Goal: Task Accomplishment & Management: Complete application form

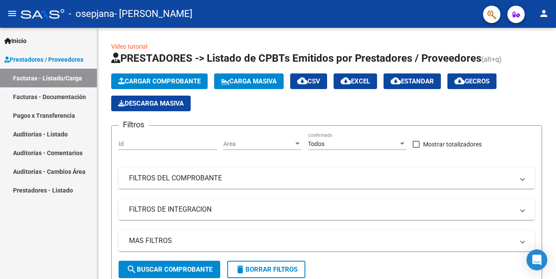
click at [56, 99] on link "Facturas - Documentación" at bounding box center [48, 96] width 97 height 19
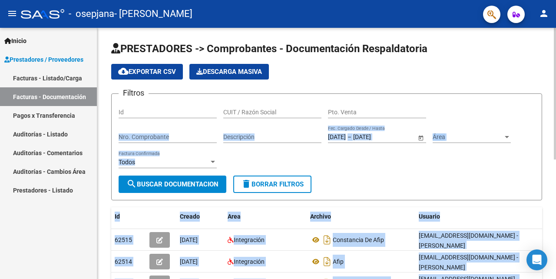
drag, startPoint x: 553, startPoint y: 90, endPoint x: 553, endPoint y: 99, distance: 9.6
click at [553, 99] on div "PRESTADORES -> Comprobantes - Documentación Respaldatoria cloud_download Export…" at bounding box center [327, 263] width 461 height 471
click at [539, 80] on app-list-header "PRESTADORES -> Comprobantes - Documentación Respaldatoria cloud_download Export…" at bounding box center [326, 121] width 431 height 158
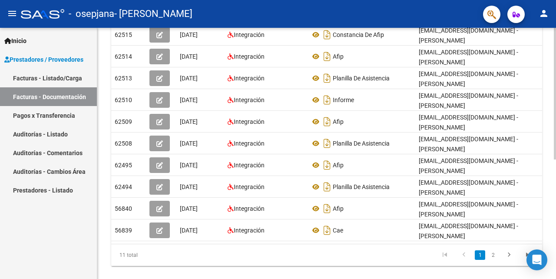
scroll to position [98, 0]
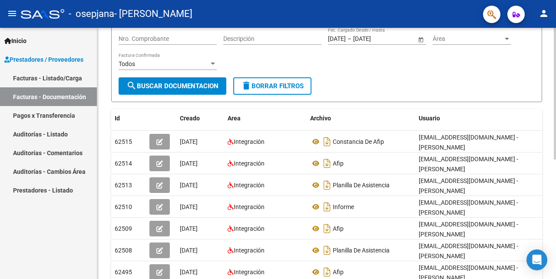
click at [549, 181] on div "PRESTADORES -> Comprobantes - Documentación Respaldatoria cloud_download Export…" at bounding box center [327, 165] width 461 height 471
click at [555, 39] on div at bounding box center [554, 153] width 2 height 251
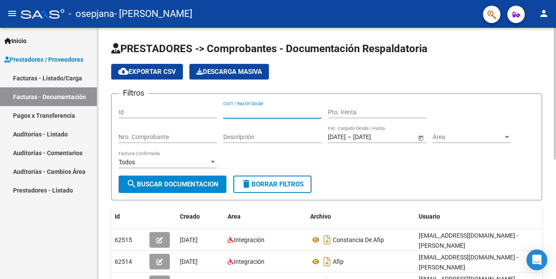
click at [262, 114] on input "CUIT / Razón Social" at bounding box center [272, 112] width 98 height 7
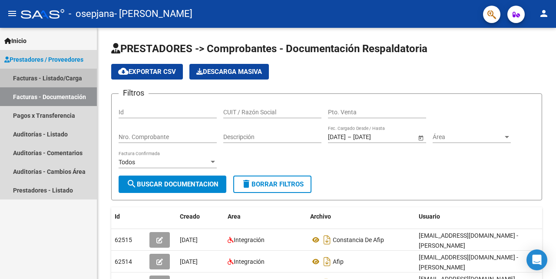
click at [55, 76] on link "Facturas - Listado/Carga" at bounding box center [48, 78] width 97 height 19
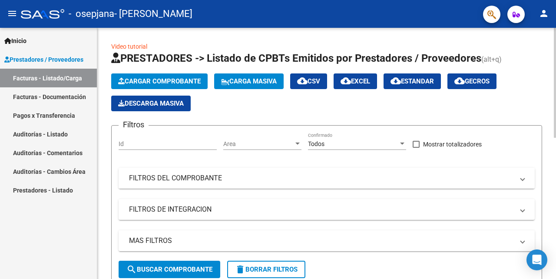
click at [295, 179] on mat-panel-title "FILTROS DEL COMPROBANTE" at bounding box center [321, 178] width 385 height 10
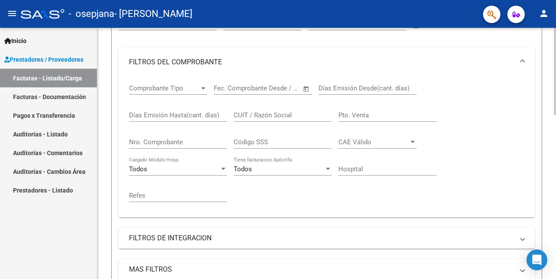
scroll to position [209, 0]
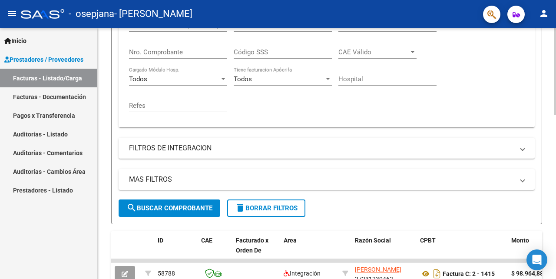
click at [555, 115] on div at bounding box center [554, 71] width 2 height 87
click at [316, 150] on mat-panel-title "FILTROS DE INTEGRACION" at bounding box center [321, 148] width 385 height 10
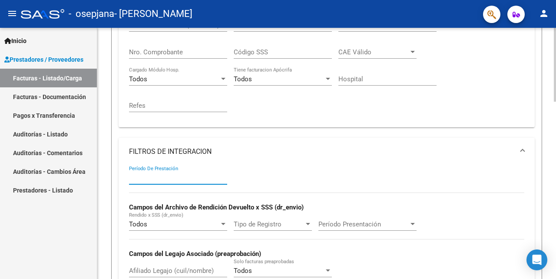
click at [188, 176] on input "Período De Prestación" at bounding box center [178, 178] width 98 height 8
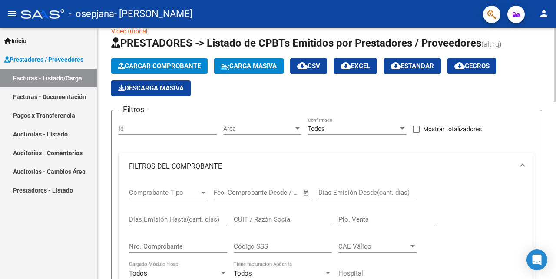
scroll to position [0, 0]
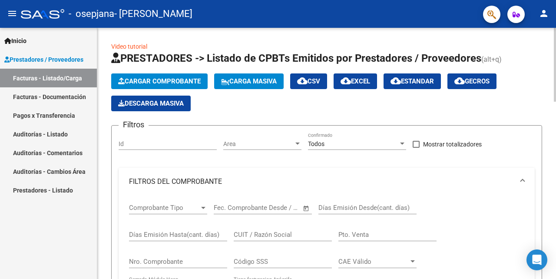
click at [63, 60] on span "Prestadores / Proveedores" at bounding box center [43, 60] width 79 height 10
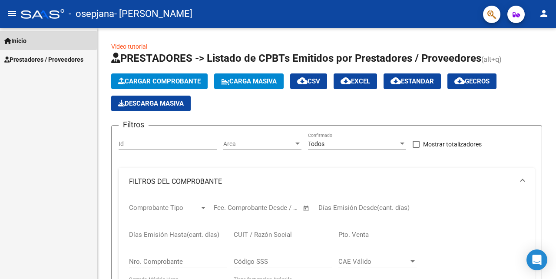
click at [20, 40] on span "Inicio" at bounding box center [15, 41] width 22 height 10
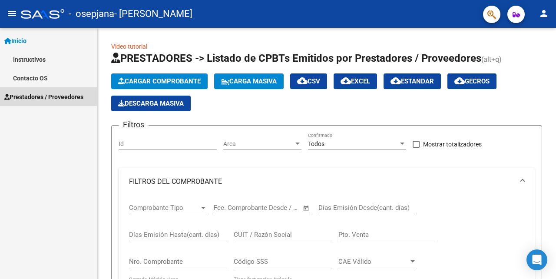
click at [30, 93] on span "Prestadores / Proveedores" at bounding box center [43, 97] width 79 height 10
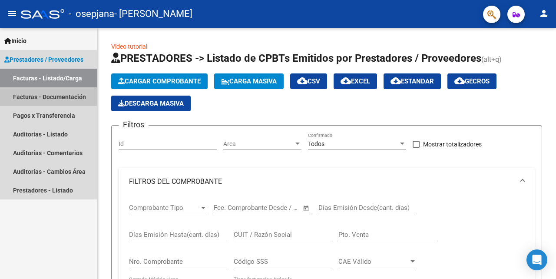
click at [80, 100] on link "Facturas - Documentación" at bounding box center [48, 96] width 97 height 19
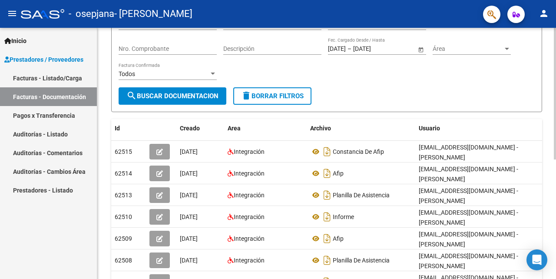
scroll to position [227, 0]
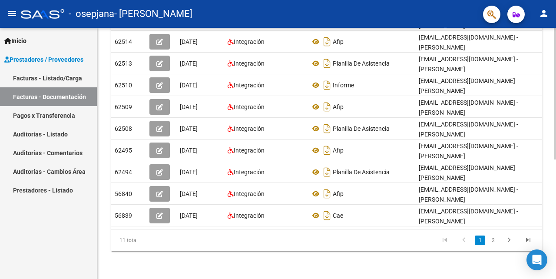
click at [550, 228] on div "PRESTADORES -> Comprobantes - Documentación Respaldatoria cloud_download Export…" at bounding box center [327, 43] width 461 height 471
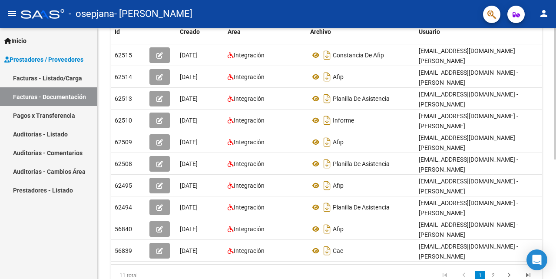
scroll to position [12, 0]
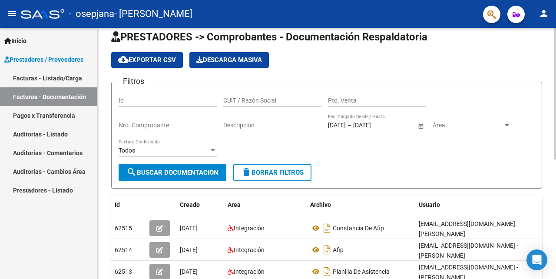
click at [541, 68] on div "PRESTADORES -> Comprobantes - Documentación Respaldatoria cloud_download Export…" at bounding box center [327, 251] width 461 height 471
click at [212, 150] on div at bounding box center [213, 150] width 4 height 2
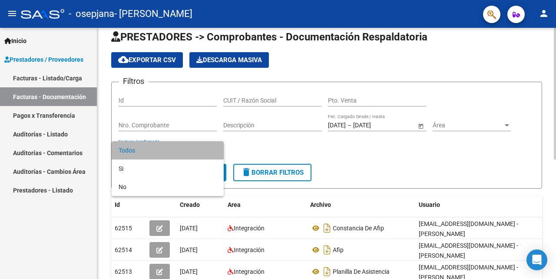
click at [212, 150] on span "Todos" at bounding box center [168, 150] width 98 height 18
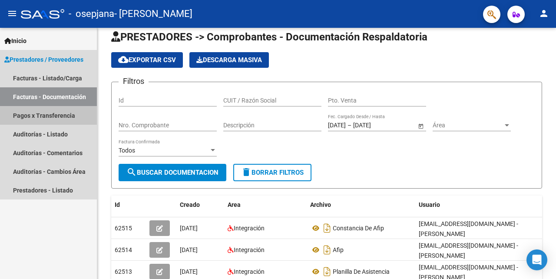
click at [61, 116] on link "Pagos x Transferencia" at bounding box center [48, 115] width 97 height 19
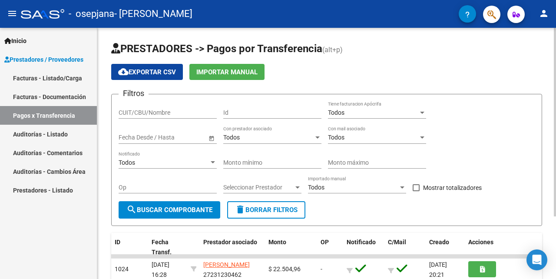
click at [555, 115] on div at bounding box center [554, 122] width 2 height 188
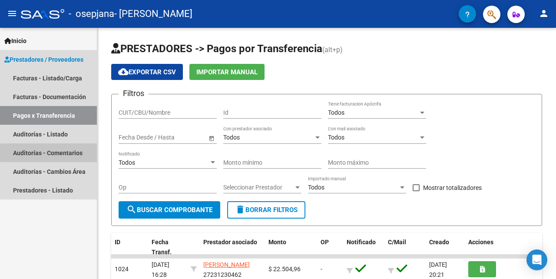
click at [72, 153] on link "Auditorías - Comentarios" at bounding box center [48, 152] width 97 height 19
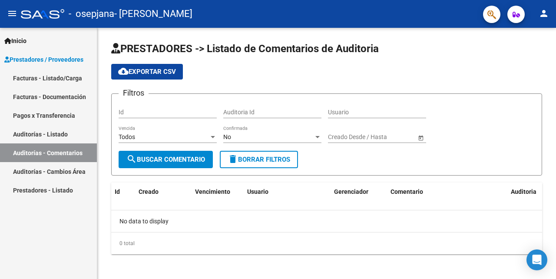
click at [71, 168] on link "Auditorías - Cambios Área" at bounding box center [48, 171] width 97 height 19
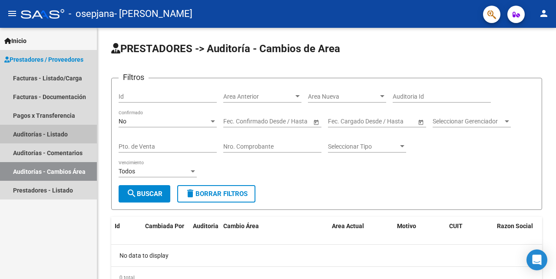
click at [64, 133] on link "Auditorías - Listado" at bounding box center [48, 134] width 97 height 19
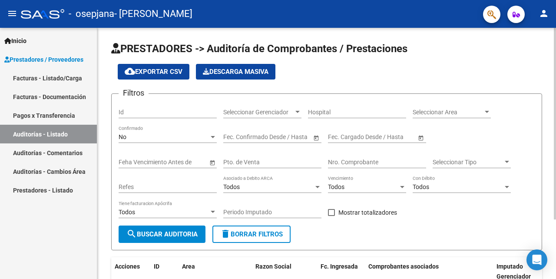
click at [555, 131] on div at bounding box center [554, 123] width 2 height 191
click at [58, 191] on link "Prestadores - Listado" at bounding box center [48, 190] width 97 height 19
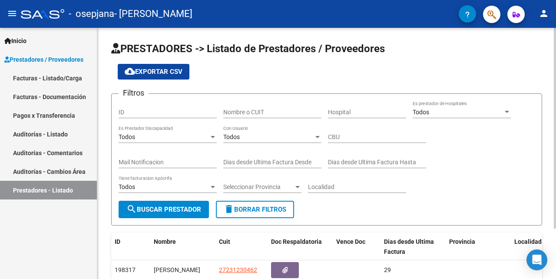
scroll to position [63, 0]
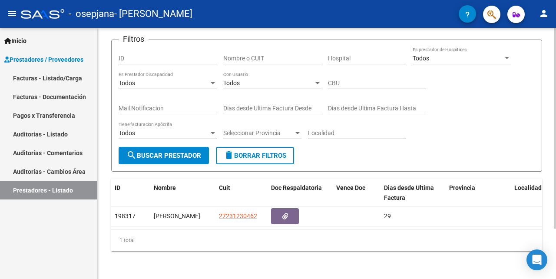
click at [555, 220] on div at bounding box center [554, 128] width 2 height 201
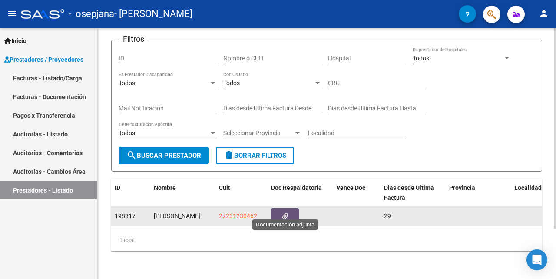
click at [287, 213] on icon "button" at bounding box center [285, 216] width 6 height 7
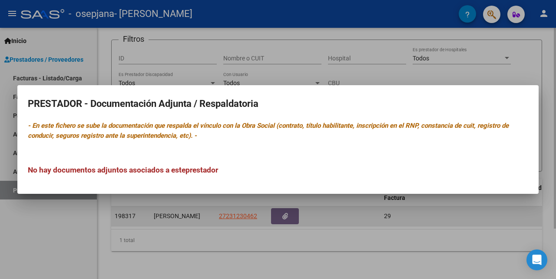
click at [287, 207] on div at bounding box center [278, 139] width 556 height 279
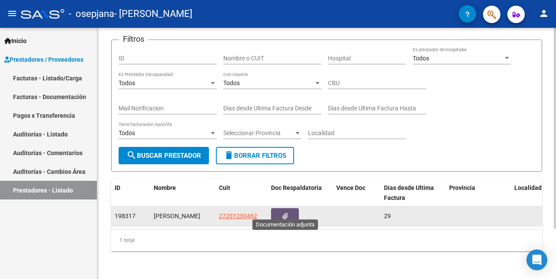
click at [287, 213] on icon "button" at bounding box center [285, 216] width 6 height 7
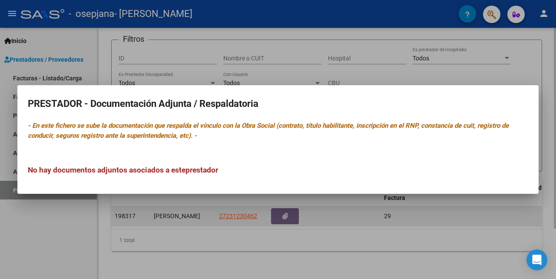
click at [287, 207] on div at bounding box center [278, 139] width 556 height 279
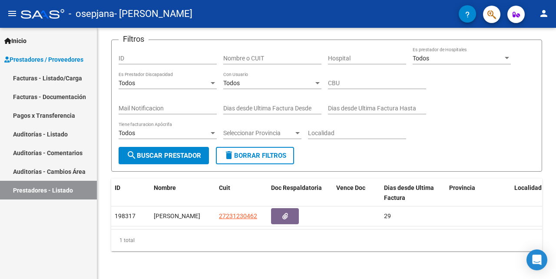
click at [43, 171] on link "Auditorías - Cambios Área" at bounding box center [48, 171] width 97 height 19
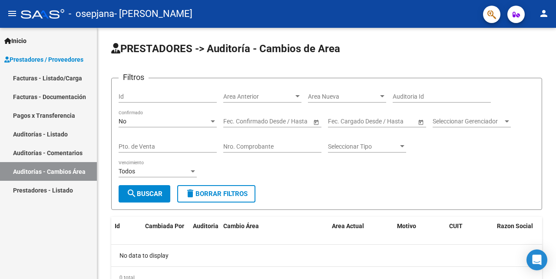
click at [55, 119] on link "Pagos x Transferencia" at bounding box center [48, 115] width 97 height 19
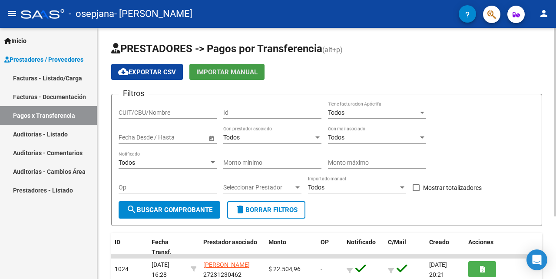
click at [228, 74] on span "Importar Manual" at bounding box center [226, 72] width 61 height 8
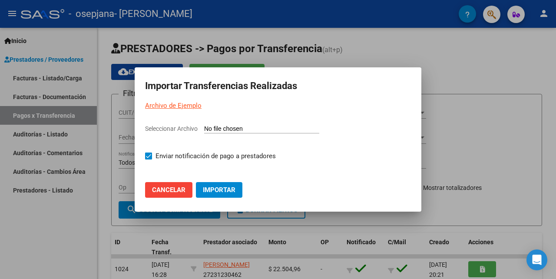
click at [231, 128] on input "Seleccionar Archivo" at bounding box center [261, 129] width 115 height 8
click at [243, 129] on input "Seleccionar Archivo" at bounding box center [261, 129] width 115 height 8
click at [184, 189] on span "Cancelar" at bounding box center [168, 190] width 33 height 8
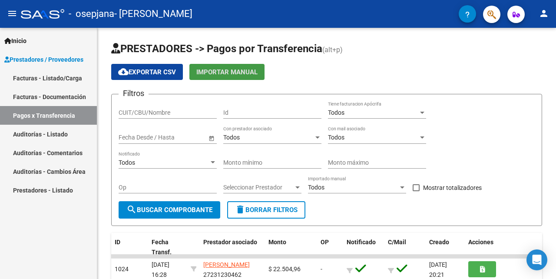
click at [52, 59] on span "Prestadores / Proveedores" at bounding box center [43, 60] width 79 height 10
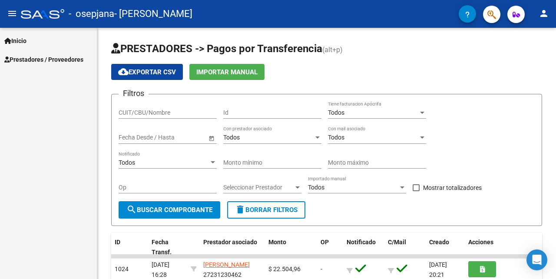
click at [52, 59] on span "Prestadores / Proveedores" at bounding box center [43, 60] width 79 height 10
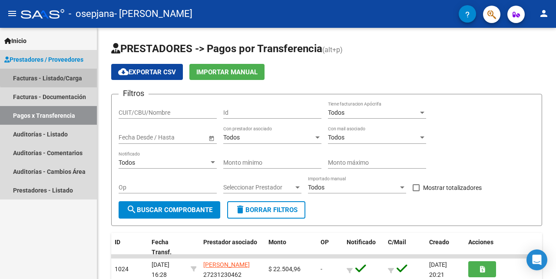
click at [80, 77] on link "Facturas - Listado/Carga" at bounding box center [48, 78] width 97 height 19
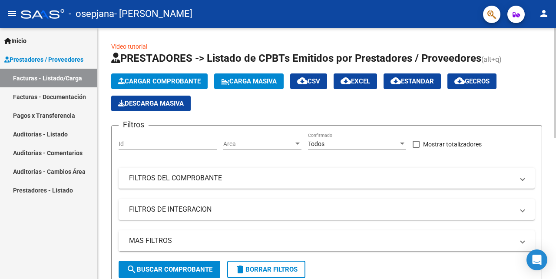
click at [164, 80] on span "Cargar Comprobante" at bounding box center [159, 81] width 82 height 8
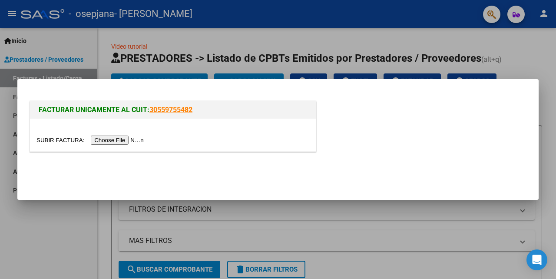
click at [139, 139] on input "file" at bounding box center [91, 139] width 110 height 9
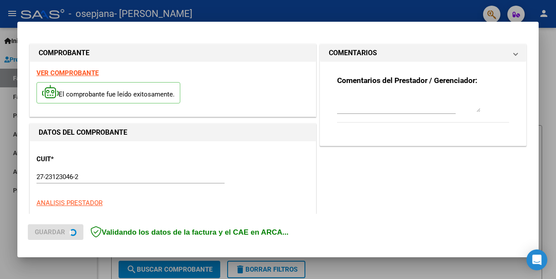
click at [90, 201] on span "ANALISIS PRESTADOR" at bounding box center [69, 203] width 66 height 8
click at [538, 257] on icon "Open Intercom Messenger" at bounding box center [536, 259] width 9 height 10
click at [69, 264] on div at bounding box center [278, 139] width 556 height 279
click at [69, 264] on div "Inicio Instructivos Contacto OS Prestadores / Proveedores Facturas - Listado/Ca…" at bounding box center [48, 153] width 97 height 251
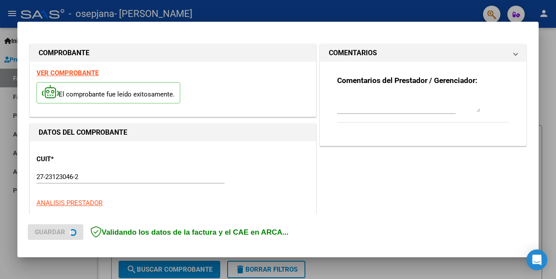
click at [324, 267] on form "Filtros Id Area Area Todos Confirmado Mostrar totalizadores FILTROS DEL COMPROB…" at bounding box center [326, 205] width 431 height 160
click at [555, 27] on mat-toolbar "menu - osepjana - [PERSON_NAME] person" at bounding box center [278, 14] width 556 height 28
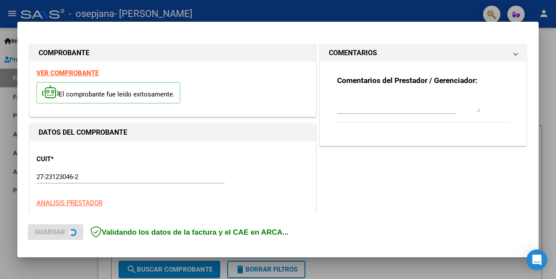
click at [555, 27] on mat-toolbar "menu - osepjana - [PERSON_NAME] person" at bounding box center [278, 14] width 556 height 28
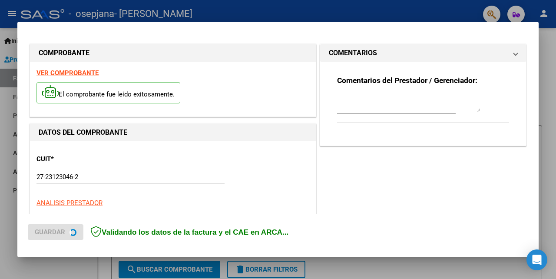
click at [548, 50] on div "menu - osepjana - [PERSON_NAME] person Inicio Instructivos Contacto OS Prestado…" at bounding box center [278, 139] width 556 height 279
click at [238, 241] on body "menu - osepjana - [PERSON_NAME] person Inicio Instructivos Contacto OS Prestado…" at bounding box center [278, 139] width 556 height 279
click at [93, 262] on div "Inicio Instructivos Contacto OS Prestadores / Proveedores Facturas - Listado/Ca…" at bounding box center [48, 153] width 97 height 251
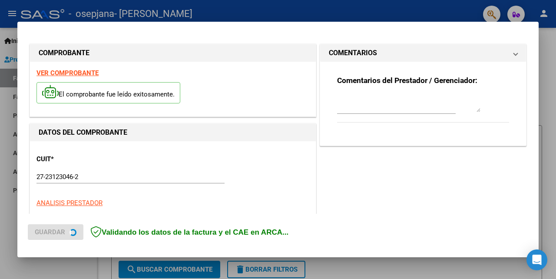
click at [93, 262] on div "Inicio Instructivos Contacto OS Prestadores / Proveedores Facturas - Listado/Ca…" at bounding box center [48, 153] width 97 height 251
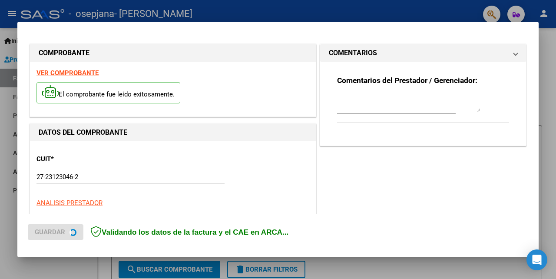
click at [93, 262] on div "Inicio Instructivos Contacto OS Prestadores / Proveedores Facturas - Listado/Ca…" at bounding box center [48, 153] width 97 height 251
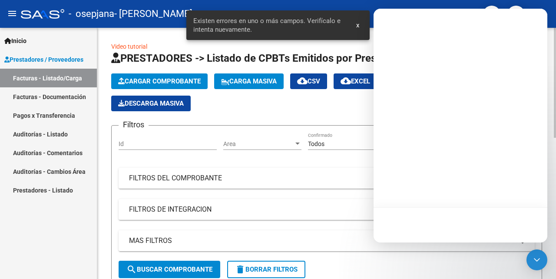
click at [304, 109] on div "Cargar Comprobante Carga Masiva cloud_download CSV cloud_download EXCEL cloud_d…" at bounding box center [326, 92] width 431 height 38
click at [430, 266] on form "Filtros Id Area Area Todos Confirmado Mostrar totalizadores FILTROS DEL COMPROB…" at bounding box center [326, 205] width 431 height 160
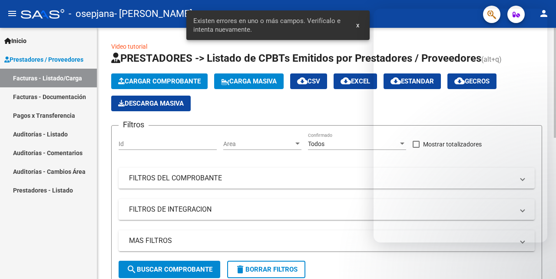
click at [555, 154] on div at bounding box center [554, 153] width 2 height 251
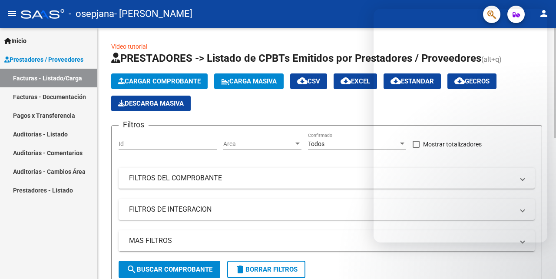
click at [555, 138] on div at bounding box center [554, 83] width 2 height 110
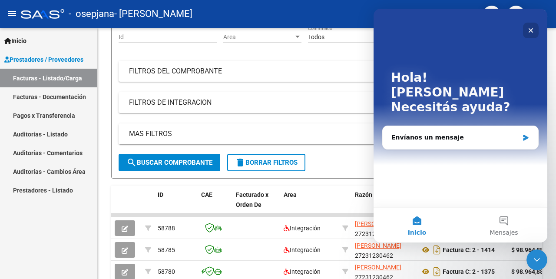
click at [527, 28] on icon "Cerrar" at bounding box center [530, 30] width 7 height 7
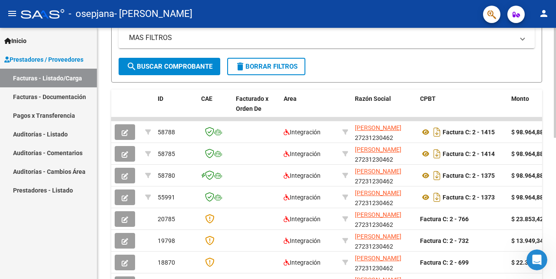
scroll to position [204, 0]
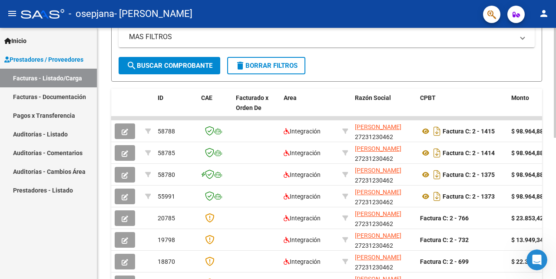
click at [555, 138] on div at bounding box center [554, 83] width 2 height 110
drag, startPoint x: 356, startPoint y: 117, endPoint x: 440, endPoint y: 120, distance: 83.8
click at [434, 109] on div "ID CAE Facturado x Orden De Area Razón Social CPBT Monto Fecha Cpbt Días desde …" at bounding box center [326, 225] width 431 height 273
drag, startPoint x: 441, startPoint y: 118, endPoint x: 474, endPoint y: 111, distance: 34.7
click at [474, 111] on div "ID CAE Facturado x Orden De Area Razón Social CPBT Monto Fecha Cpbt Días desde …" at bounding box center [326, 225] width 431 height 273
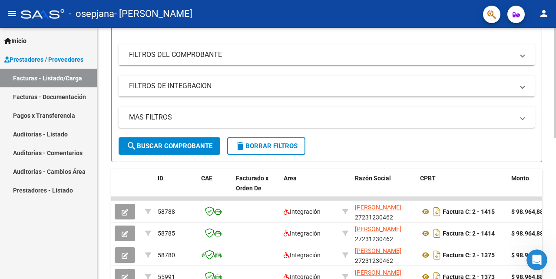
click at [555, 138] on div at bounding box center [554, 83] width 2 height 110
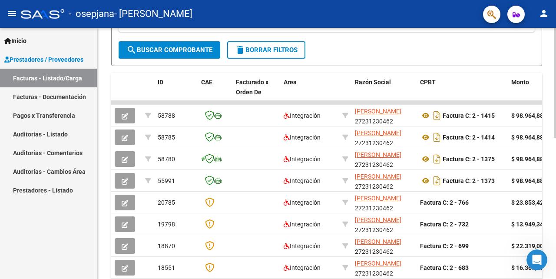
scroll to position [297, 0]
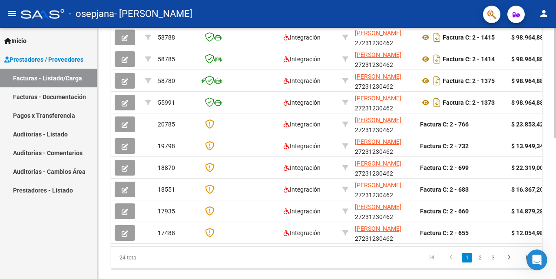
click at [555, 138] on div at bounding box center [554, 83] width 2 height 110
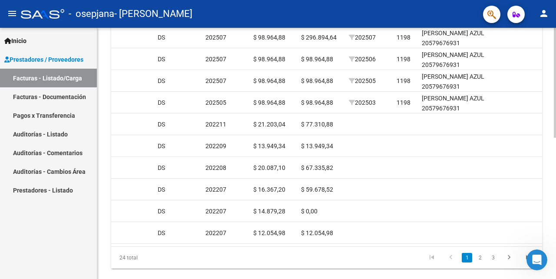
scroll to position [190, 0]
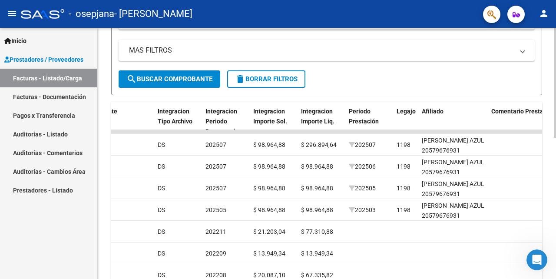
click at [555, 123] on div at bounding box center [554, 83] width 2 height 110
drag, startPoint x: 377, startPoint y: 128, endPoint x: 311, endPoint y: 130, distance: 66.0
click at [311, 130] on div "ID CAE Facturado x Orden De Area Razón Social CPBT Monto Fecha Cpbt Días desde …" at bounding box center [326, 238] width 431 height 273
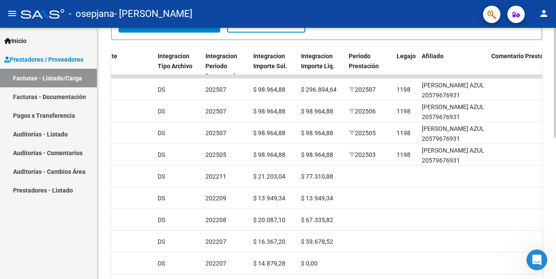
scroll to position [301, 0]
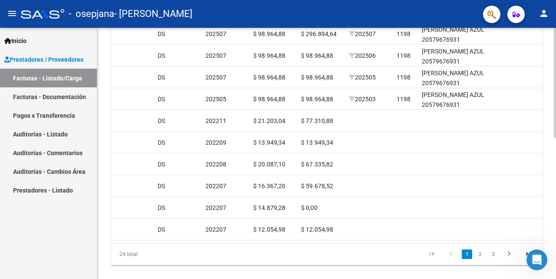
click at [555, 138] on div at bounding box center [554, 83] width 2 height 110
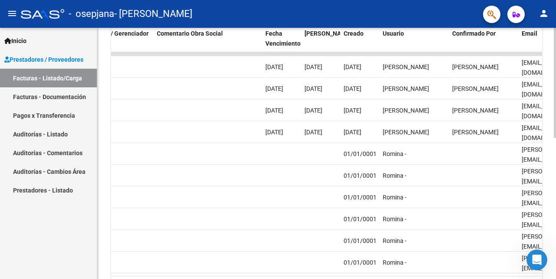
scroll to position [277, 0]
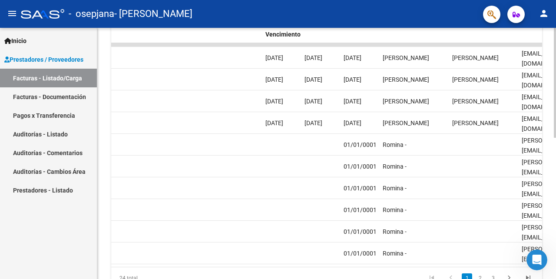
click at [555, 138] on div at bounding box center [554, 83] width 2 height 110
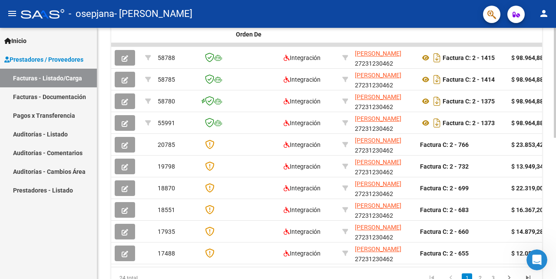
scroll to position [183, 0]
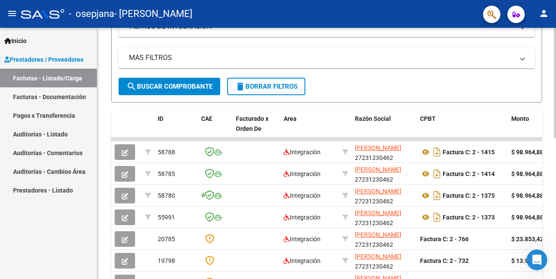
click at [554, 113] on div at bounding box center [554, 83] width 2 height 110
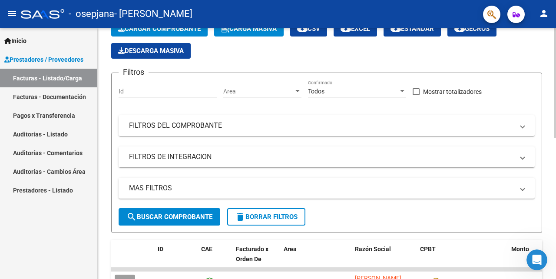
scroll to position [0, 0]
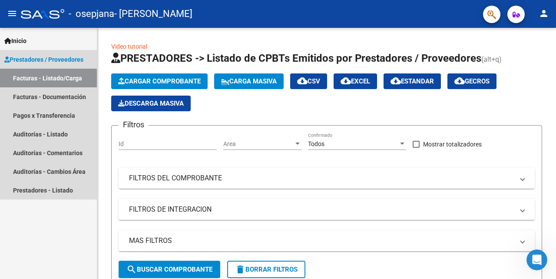
click at [68, 77] on link "Facturas - Listado/Carga" at bounding box center [48, 78] width 97 height 19
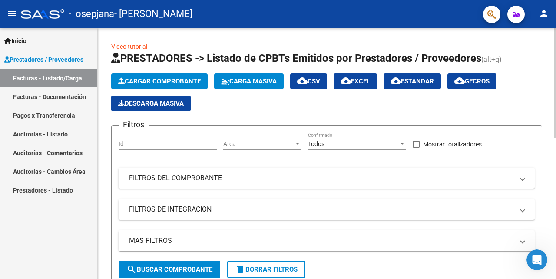
drag, startPoint x: 99, startPoint y: 188, endPoint x: 106, endPoint y: 169, distance: 20.3
click at [97, 217] on mat-sidenav-container "Inicio Instructivos Contacto OS Prestadores / Proveedores Facturas - Listado/Ca…" at bounding box center [278, 153] width 556 height 251
click at [44, 242] on div "Inicio Instructivos Contacto OS Prestadores / Proveedores Facturas - Listado/Ca…" at bounding box center [48, 153] width 97 height 251
click at [230, 174] on mat-panel-title "FILTROS DEL COMPROBANTE" at bounding box center [321, 178] width 385 height 10
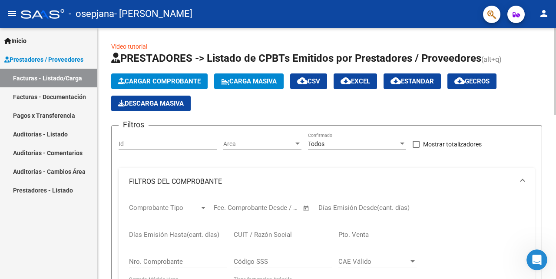
scroll to position [62, 0]
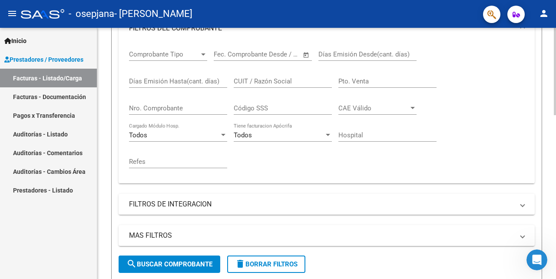
click at [555, 115] on div at bounding box center [554, 71] width 2 height 87
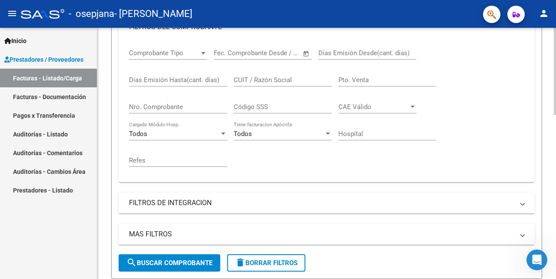
click at [342, 202] on mat-panel-title "FILTROS DE INTEGRACION" at bounding box center [321, 203] width 385 height 10
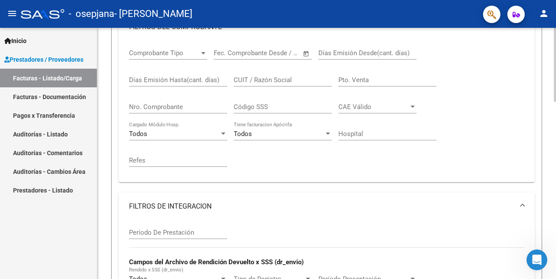
scroll to position [38, 0]
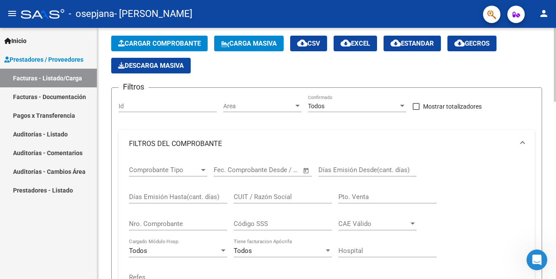
click at [158, 41] on span "Cargar Comprobante" at bounding box center [159, 44] width 82 height 8
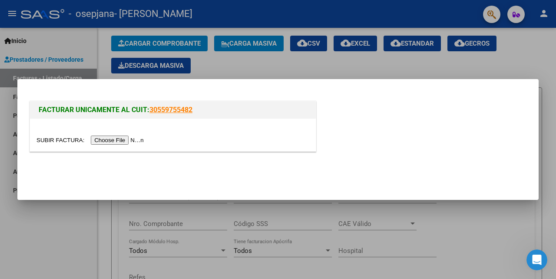
click at [125, 138] on input "file" at bounding box center [91, 139] width 110 height 9
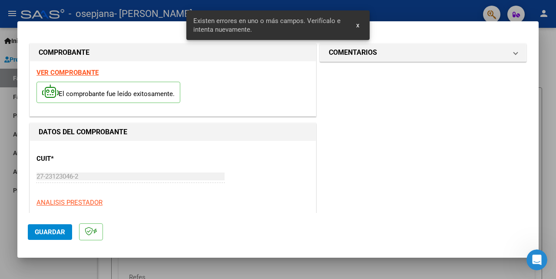
scroll to position [205, 0]
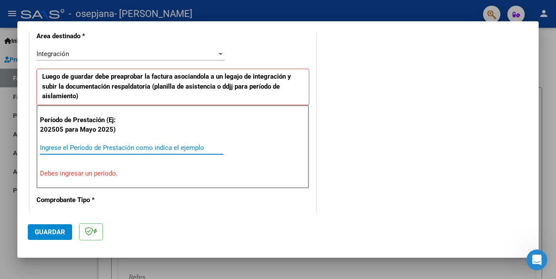
click at [131, 150] on input "Ingrese el Período de Prestación como indica el ejemplo" at bounding box center [131, 148] width 183 height 8
click at [132, 152] on div "Ingrese el Período de Prestación como indica el ejemplo" at bounding box center [131, 147] width 183 height 13
click at [169, 52] on div "Integración" at bounding box center [126, 54] width 180 height 8
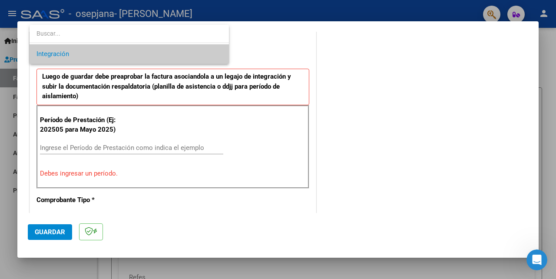
click at [169, 52] on span "Integración" at bounding box center [128, 54] width 185 height 20
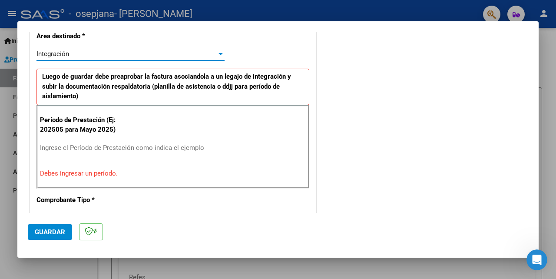
click at [125, 147] on input "Ingrese el Período de Prestación como indica el ejemplo" at bounding box center [131, 148] width 183 height 8
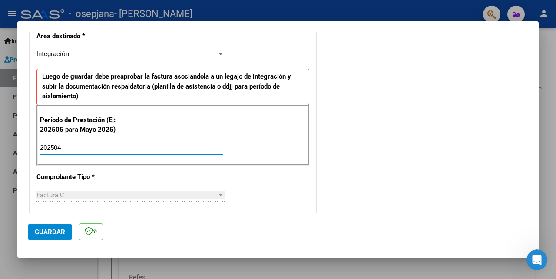
type input "202504"
click at [141, 194] on div "Factura C" at bounding box center [126, 195] width 180 height 8
click at [41, 233] on span "Guardar" at bounding box center [50, 232] width 30 height 8
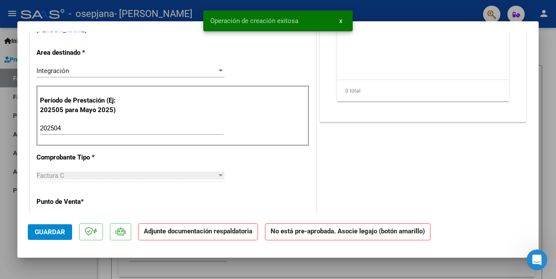
scroll to position [0, 0]
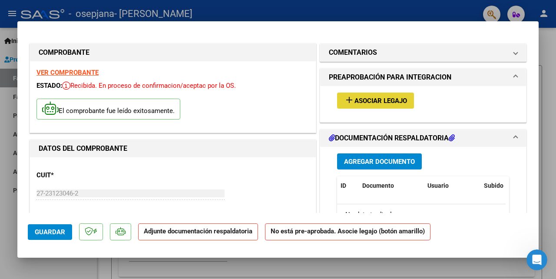
click at [392, 99] on span "Asociar Legajo" at bounding box center [380, 101] width 53 height 8
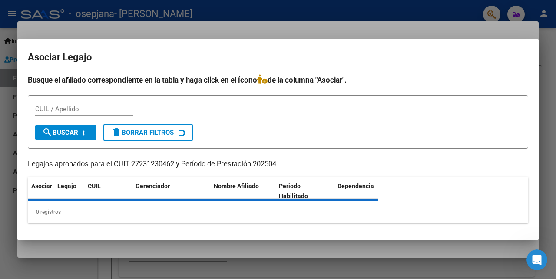
click at [109, 110] on input "CUIL / Apellido" at bounding box center [84, 109] width 98 height 8
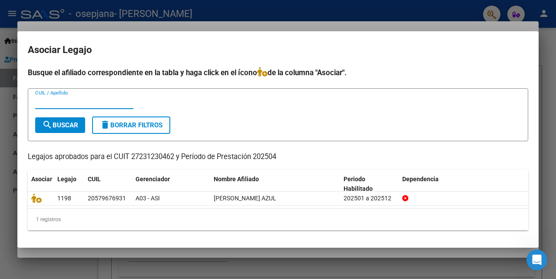
click at [219, 260] on div at bounding box center [278, 139] width 556 height 279
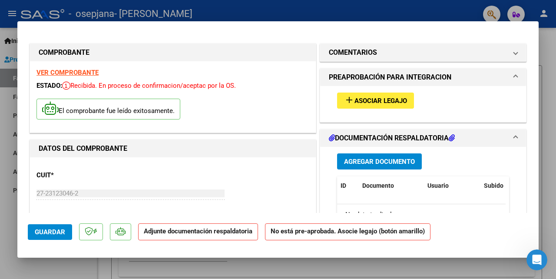
click at [385, 100] on span "Asociar Legajo" at bounding box center [380, 101] width 53 height 8
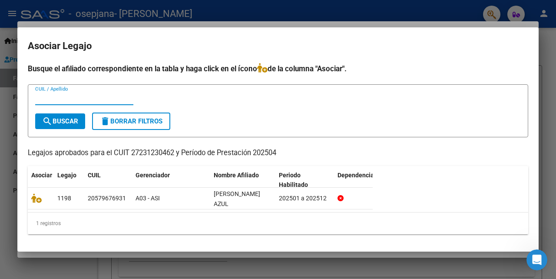
click at [452, 162] on div "Busque el afiliado correspondiente en la tabla y haga click en el ícono de la c…" at bounding box center [278, 148] width 500 height 171
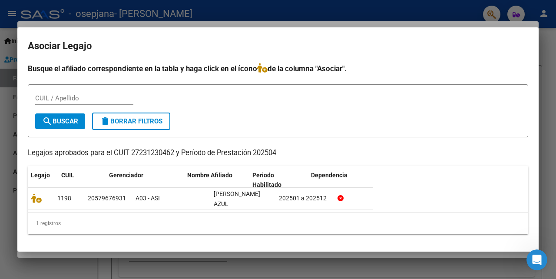
scroll to position [0, 26]
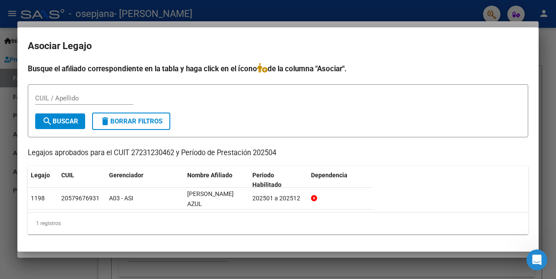
click at [95, 94] on input "CUIL / Apellido" at bounding box center [84, 98] width 98 height 8
click at [216, 99] on div "AVA CUIL / Apellido" at bounding box center [277, 102] width 485 height 21
click at [101, 94] on input "AVA" at bounding box center [84, 98] width 98 height 8
type input "A"
click at [547, 194] on div at bounding box center [278, 139] width 556 height 279
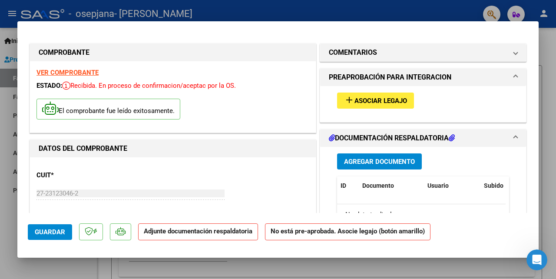
click at [399, 161] on span "Agregar Documento" at bounding box center [379, 162] width 71 height 8
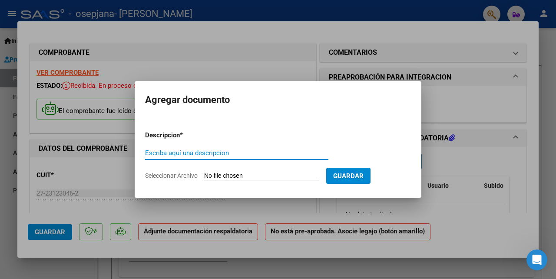
click at [231, 152] on input "Escriba aquí una descripcion" at bounding box center [236, 153] width 183 height 8
type input "CAE"
click at [348, 174] on span "Guardar" at bounding box center [348, 176] width 30 height 8
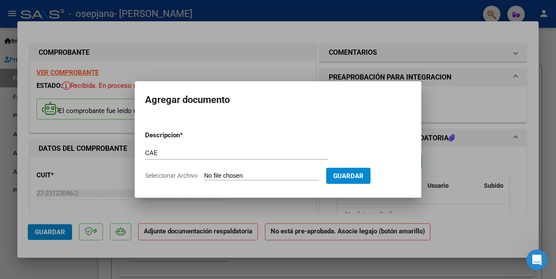
click at [267, 177] on input "Seleccionar Archivo" at bounding box center [261, 176] width 115 height 8
type input "C:\fakepath\Constatación de Comprobantes _ AFIP.pdf"
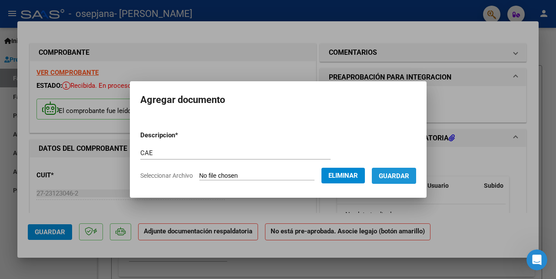
click at [394, 177] on span "Guardar" at bounding box center [394, 176] width 30 height 8
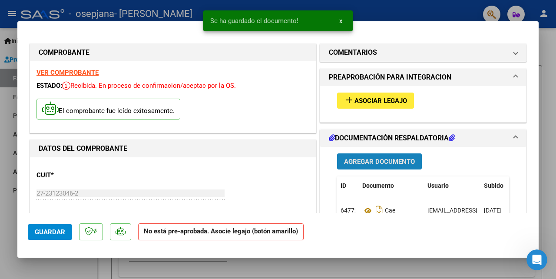
click at [381, 161] on span "Agregar Documento" at bounding box center [379, 162] width 71 height 8
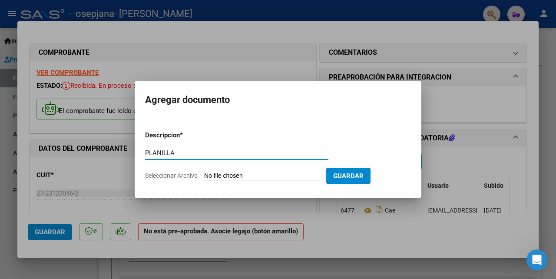
type input "PLANILLA"
click at [273, 174] on input "Seleccionar Archivo" at bounding box center [261, 176] width 115 height 8
type input "C:\fakepath\planilla abril delfi20250619.pdf"
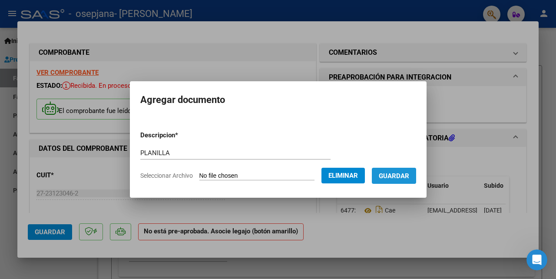
click at [395, 175] on span "Guardar" at bounding box center [394, 176] width 30 height 8
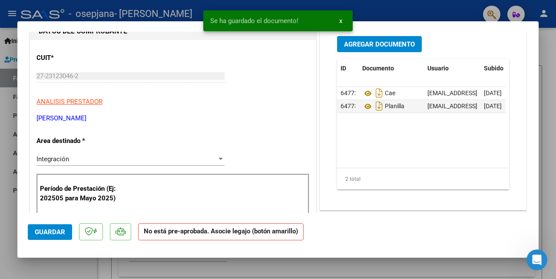
scroll to position [122, 0]
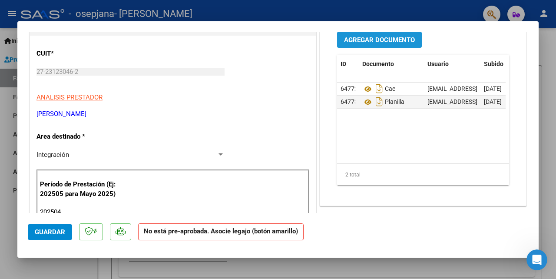
click at [369, 40] on span "Agregar Documento" at bounding box center [379, 40] width 71 height 8
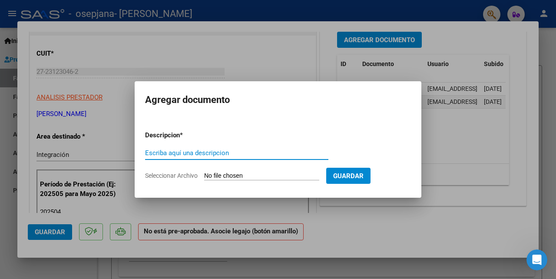
click at [248, 154] on input "Escriba aquí una descripcion" at bounding box center [236, 153] width 183 height 8
type input "AFIP"
click at [248, 174] on input "Seleccionar Archivo" at bounding box center [261, 176] width 115 height 8
click at [249, 175] on input "Seleccionar Archivo" at bounding box center [261, 176] width 115 height 8
click at [265, 174] on input "Seleccionar Archivo" at bounding box center [261, 176] width 115 height 8
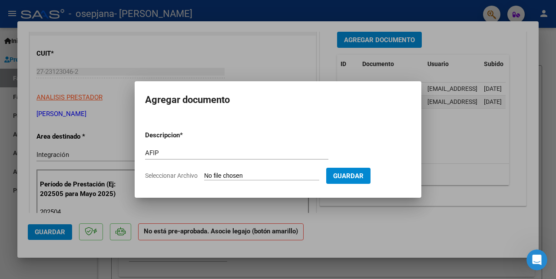
type input "C:\fakepath\Formulario de Impresión de Constancia de Monotributo.pdf"
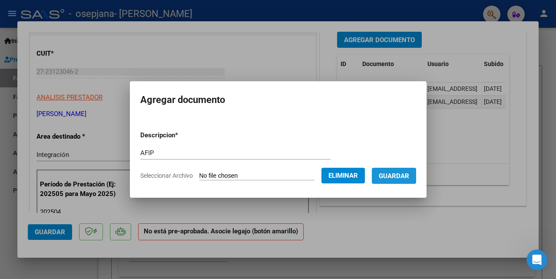
click at [387, 176] on span "Guardar" at bounding box center [394, 176] width 30 height 8
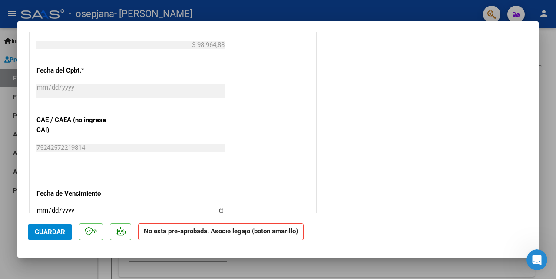
scroll to position [474, 0]
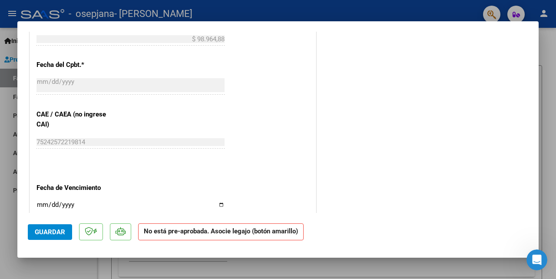
click at [216, 202] on input "Ingresar la fecha" at bounding box center [130, 208] width 188 height 14
type input "[DATE]"
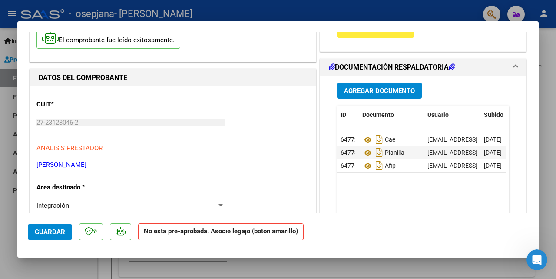
scroll to position [18, 0]
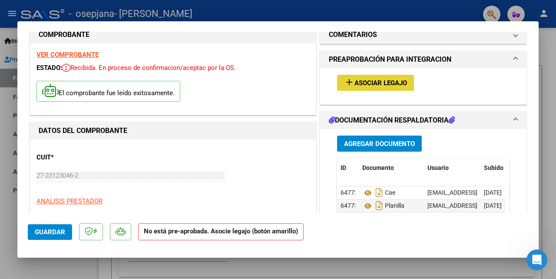
click at [362, 83] on span "Asociar Legajo" at bounding box center [380, 83] width 53 height 8
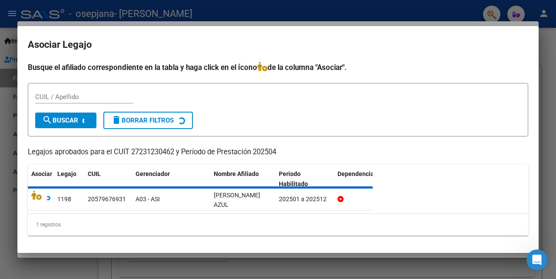
click at [112, 95] on div "Busque el afiliado correspondiente en la tabla y haga click en el ícono de la c…" at bounding box center [278, 148] width 500 height 173
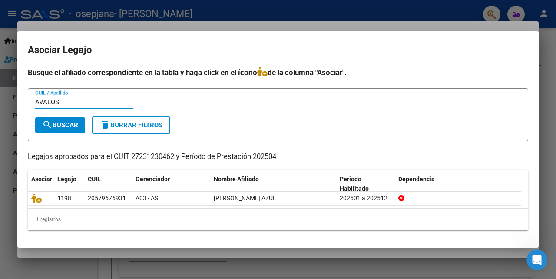
type input "AVALOS"
click at [74, 125] on span "search Buscar" at bounding box center [60, 125] width 36 height 8
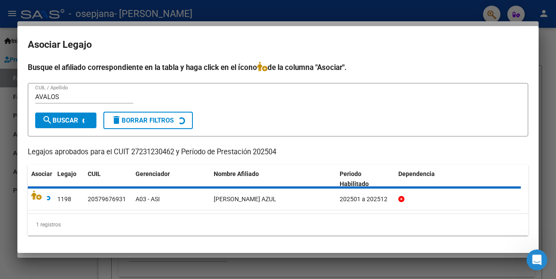
click at [244, 119] on form "[PERSON_NAME] CUIL / Apellido search Buscar delete Borrar Filtros" at bounding box center [278, 109] width 500 height 53
click at [36, 194] on icon at bounding box center [40, 195] width 19 height 10
click at [37, 198] on icon at bounding box center [40, 195] width 19 height 10
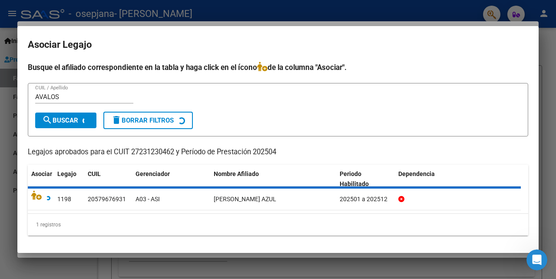
click at [37, 198] on icon at bounding box center [40, 195] width 19 height 10
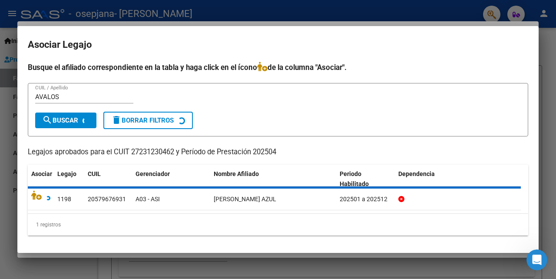
click at [37, 198] on icon at bounding box center [40, 195] width 19 height 10
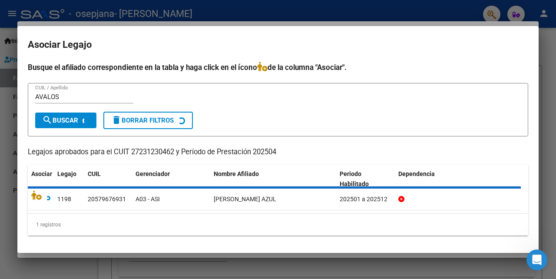
click at [37, 198] on icon at bounding box center [40, 195] width 19 height 10
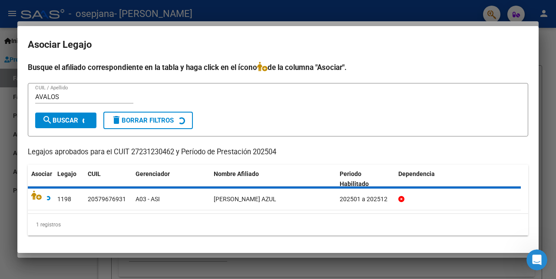
click at [37, 198] on icon at bounding box center [40, 195] width 19 height 10
click at [36, 195] on icon at bounding box center [40, 195] width 19 height 10
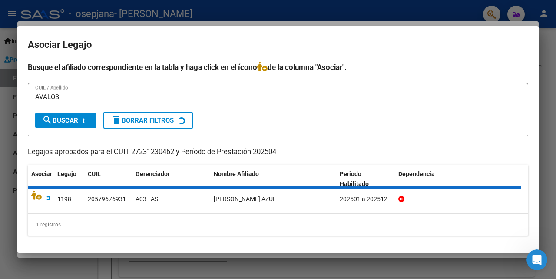
click at [36, 195] on icon at bounding box center [40, 195] width 19 height 10
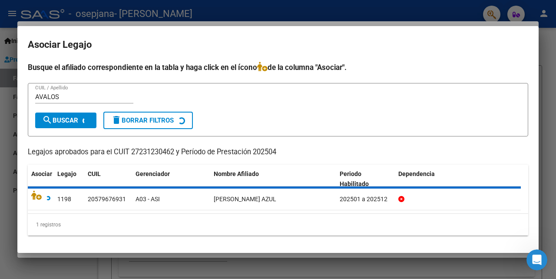
click at [85, 116] on div "Busque el afiliado correspondiente en la tabla y haga click en el ícono de la c…" at bounding box center [278, 148] width 500 height 173
click at [78, 95] on input "AVALOS" at bounding box center [84, 97] width 98 height 8
click at [35, 198] on icon at bounding box center [40, 195] width 19 height 10
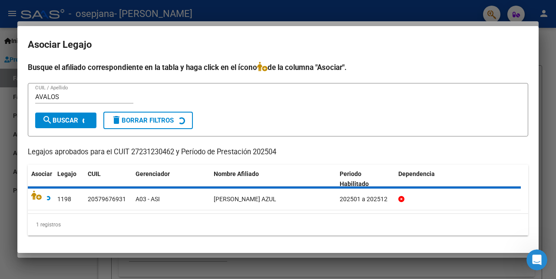
click at [39, 195] on icon at bounding box center [40, 195] width 19 height 10
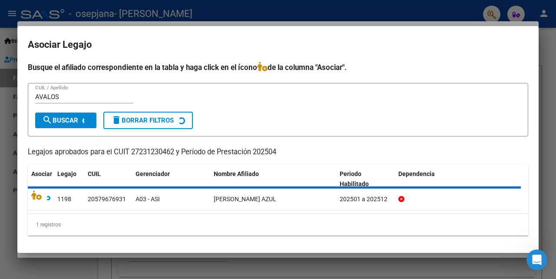
click at [39, 195] on icon at bounding box center [40, 195] width 19 height 10
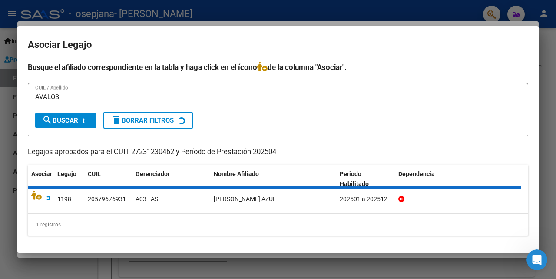
click at [39, 195] on icon at bounding box center [40, 195] width 19 height 10
click at [267, 68] on icon at bounding box center [262, 67] width 10 height 10
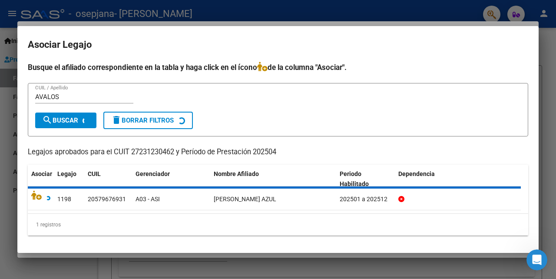
click at [267, 68] on icon at bounding box center [262, 67] width 10 height 10
click at [36, 196] on icon at bounding box center [40, 195] width 19 height 10
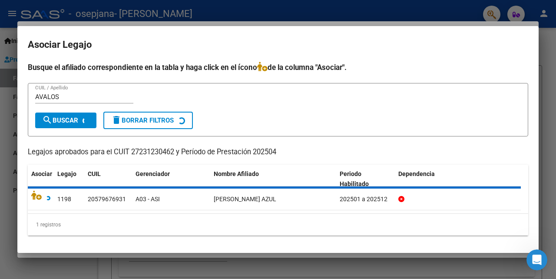
click at [36, 196] on icon at bounding box center [40, 195] width 19 height 10
click at [70, 97] on input "AVALOS" at bounding box center [84, 97] width 98 height 8
click at [119, 118] on mat-icon "delete" at bounding box center [116, 120] width 10 height 10
click at [398, 260] on div at bounding box center [278, 139] width 556 height 279
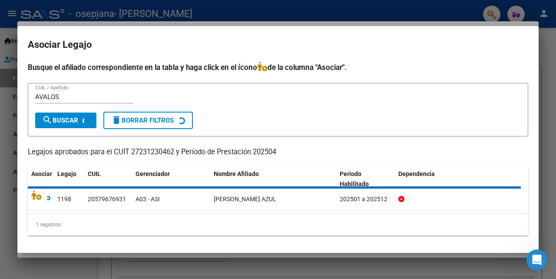
click at [398, 260] on div "Comprobante Tipo Comprobante Tipo Fecha inicio – Fecha fin Fec. Comprobante Des…" at bounding box center [326, 202] width 395 height 134
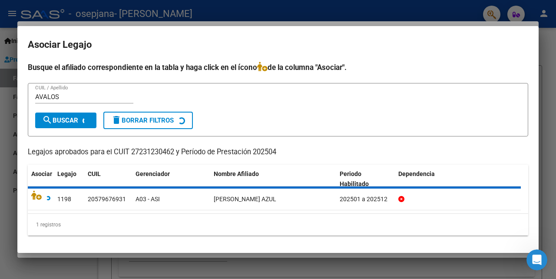
click at [398, 260] on div "Comprobante Tipo Comprobante Tipo Fecha inicio – Fecha fin Fec. Comprobante Des…" at bounding box center [326, 202] width 395 height 134
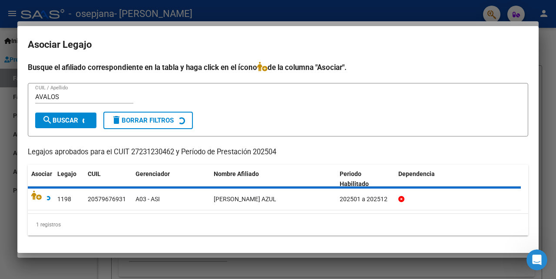
click at [398, 260] on div "Comprobante Tipo Comprobante Tipo Fecha inicio – Fecha fin Fec. Comprobante Des…" at bounding box center [326, 202] width 395 height 134
click at [34, 198] on icon at bounding box center [40, 195] width 19 height 10
click at [33, 196] on icon at bounding box center [40, 195] width 19 height 10
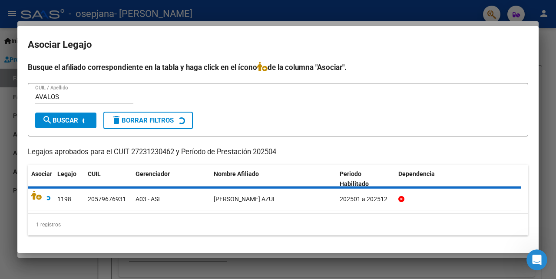
click at [33, 196] on icon at bounding box center [40, 195] width 19 height 10
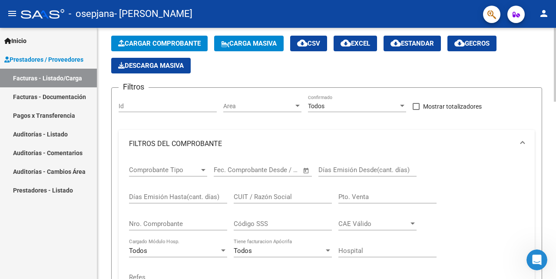
click at [555, 102] on div at bounding box center [554, 65] width 2 height 74
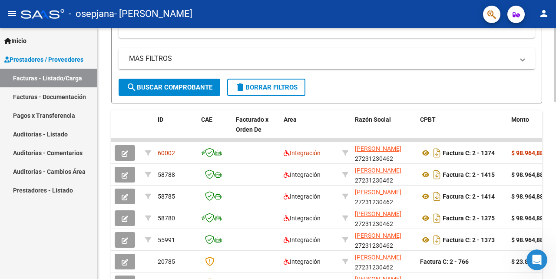
scroll to position [464, 0]
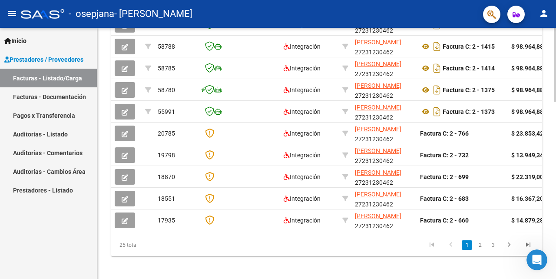
scroll to position [603, 0]
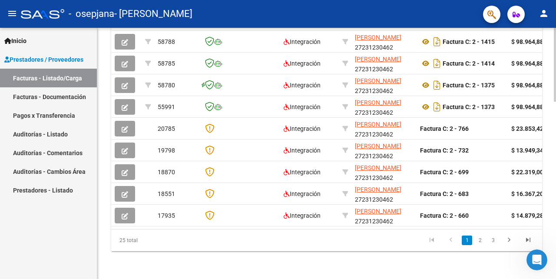
click at [554, 102] on div at bounding box center [554, 65] width 2 height 74
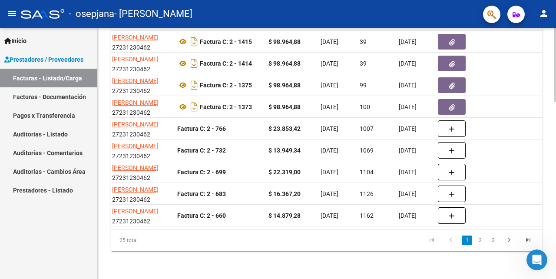
scroll to position [477, 0]
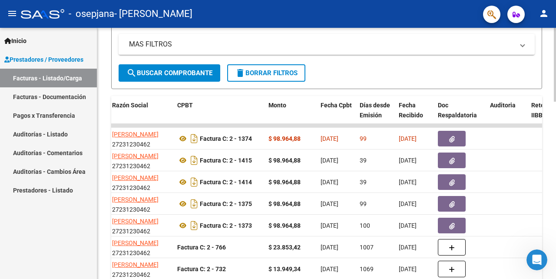
click at [554, 102] on div at bounding box center [554, 65] width 2 height 74
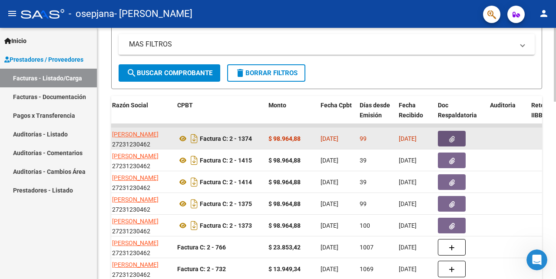
click at [452, 136] on icon "button" at bounding box center [452, 139] width 6 height 7
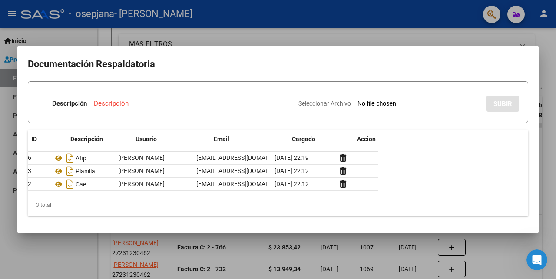
scroll to position [0, 0]
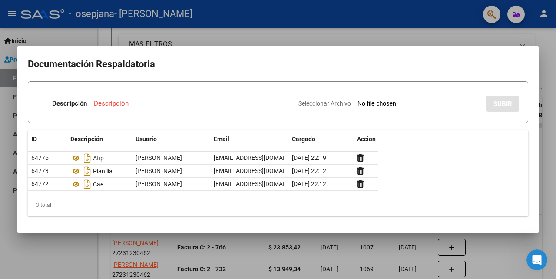
click at [517, 35] on div at bounding box center [278, 139] width 556 height 279
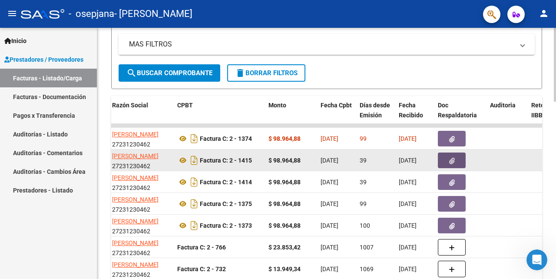
click at [450, 158] on icon "button" at bounding box center [452, 161] width 6 height 7
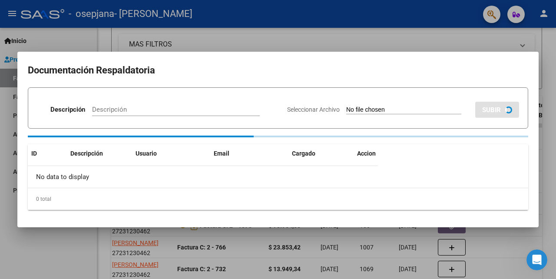
click at [481, 39] on div at bounding box center [278, 139] width 556 height 279
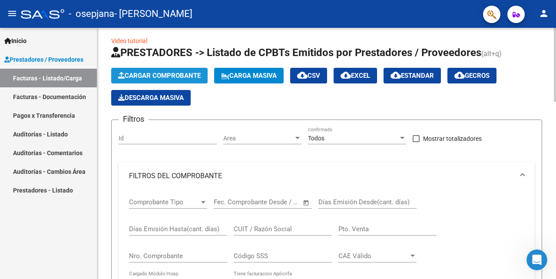
click at [135, 73] on span "Cargar Comprobante" at bounding box center [159, 76] width 82 height 8
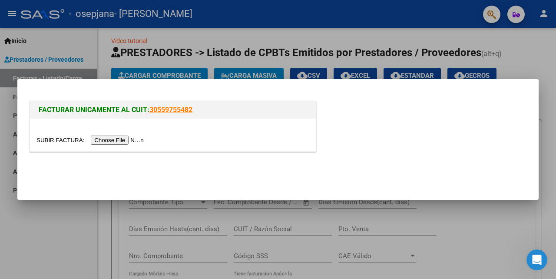
click at [126, 138] on input "file" at bounding box center [91, 139] width 110 height 9
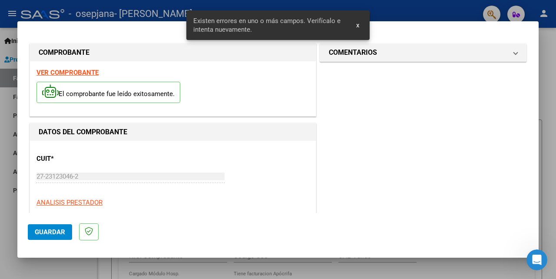
scroll to position [205, 0]
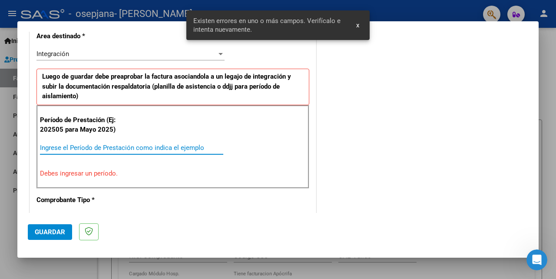
click at [147, 149] on input "Ingrese el Período de Prestación como indica el ejemplo" at bounding box center [131, 148] width 183 height 8
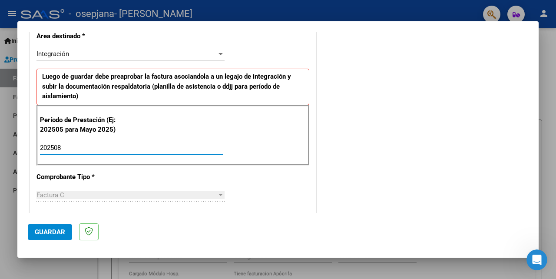
type input "202508"
click at [53, 230] on span "Guardar" at bounding box center [50, 232] width 30 height 8
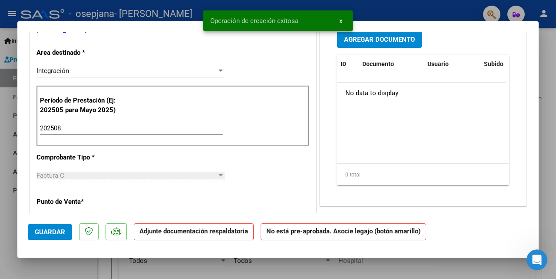
scroll to position [0, 0]
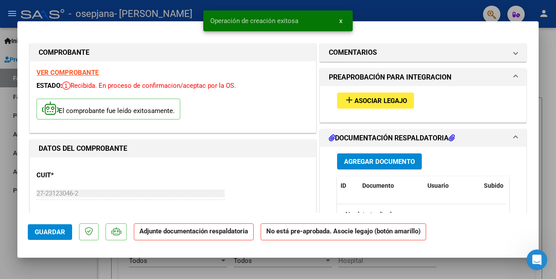
click at [368, 101] on span "Asociar Legajo" at bounding box center [380, 101] width 53 height 8
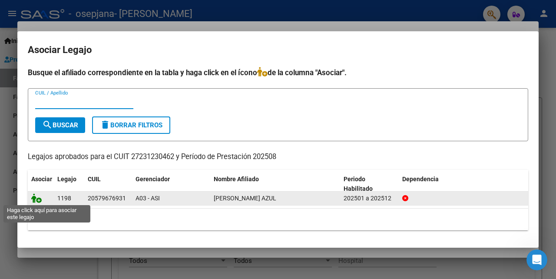
click at [35, 198] on icon at bounding box center [36, 198] width 10 height 10
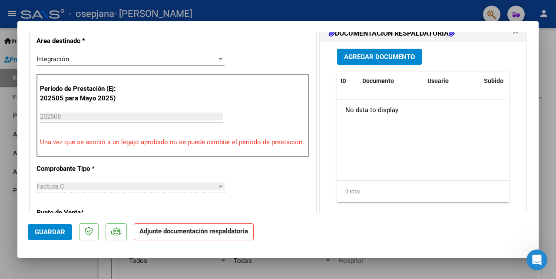
scroll to position [194, 0]
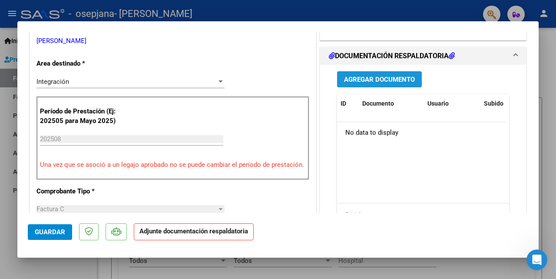
click at [358, 80] on span "Agregar Documento" at bounding box center [379, 80] width 71 height 8
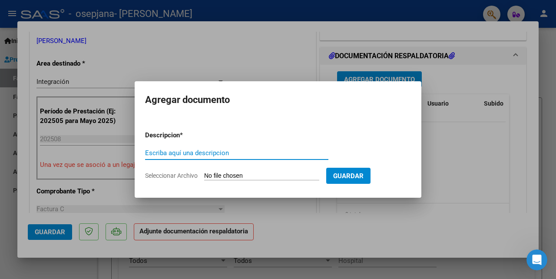
click at [227, 155] on input "Escriba aquí una descripcion" at bounding box center [236, 153] width 183 height 8
type input "p"
type input "PLANILLA"
click at [257, 173] on input "Seleccionar Archivo" at bounding box center [261, 176] width 115 height 8
type input "C:\fakepath\PLANILLA AGOSTO_DELFINA AVALOS_FONOAUDIOLOGIA20250909.pdf"
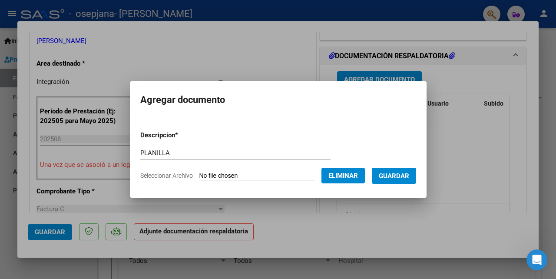
click at [385, 177] on span "Guardar" at bounding box center [394, 176] width 30 height 8
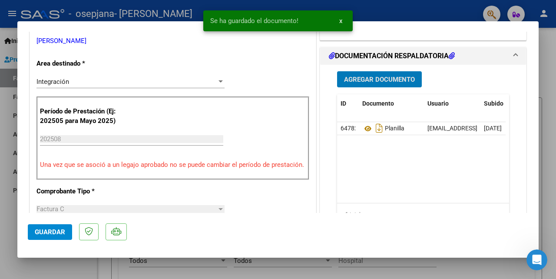
click at [386, 78] on span "Agregar Documento" at bounding box center [379, 80] width 71 height 8
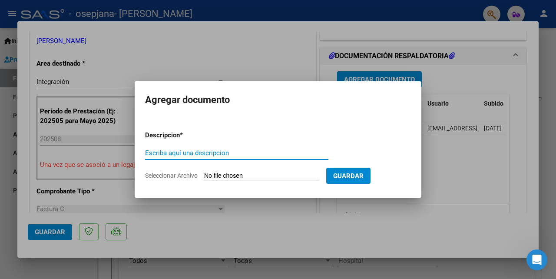
click at [192, 151] on input "Escriba aquí una descripcion" at bounding box center [236, 153] width 183 height 8
type input "CAE"
click at [254, 172] on input "Seleccionar Archivo" at bounding box center [261, 176] width 115 height 8
type input "C:\fakepath\Constatación de Comprobantes _ AFIP.pdf"
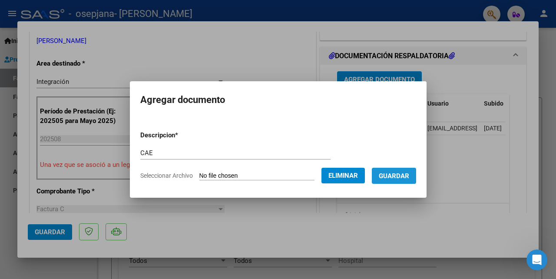
click at [393, 175] on span "Guardar" at bounding box center [394, 176] width 30 height 8
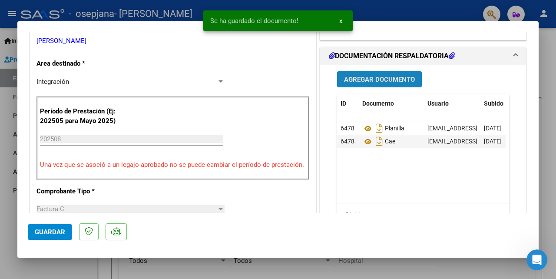
click at [393, 79] on span "Agregar Documento" at bounding box center [379, 80] width 71 height 8
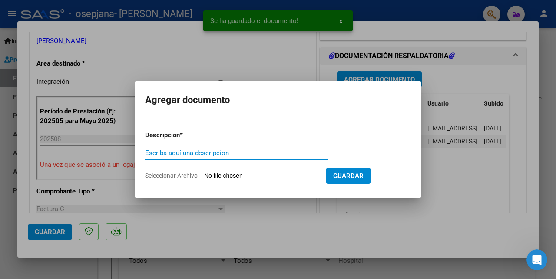
click at [211, 151] on input "Escriba aquí una descripcion" at bounding box center [236, 153] width 183 height 8
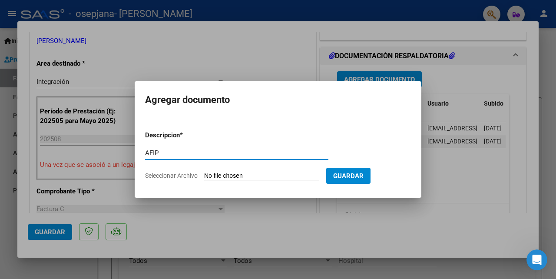
type input "AFIP"
click at [230, 174] on input "Seleccionar Archivo" at bounding box center [261, 176] width 115 height 8
type input "C:\fakepath\Formulario de Impresión de Constancia de Monotributo.pdf"
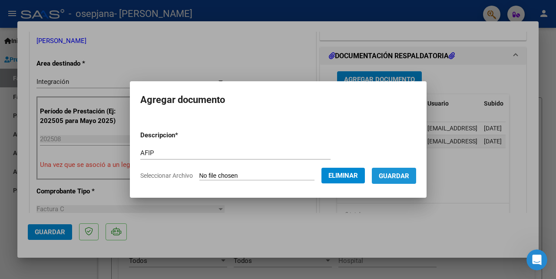
click at [391, 175] on span "Guardar" at bounding box center [394, 176] width 30 height 8
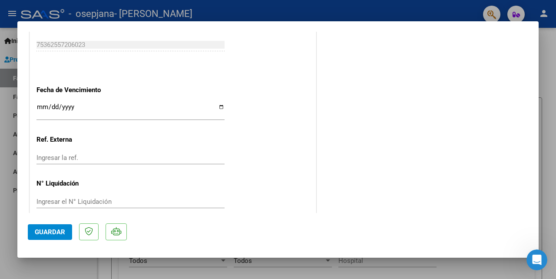
scroll to position [605, 0]
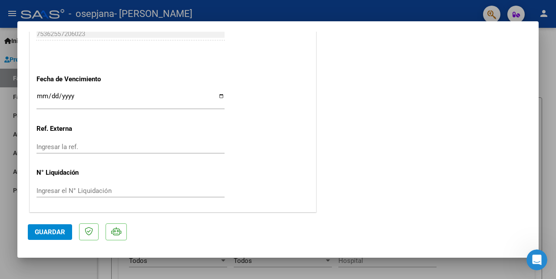
click at [216, 102] on input "Ingresar la fecha" at bounding box center [130, 99] width 188 height 14
type input "[DATE]"
click at [47, 229] on span "Guardar" at bounding box center [50, 232] width 30 height 8
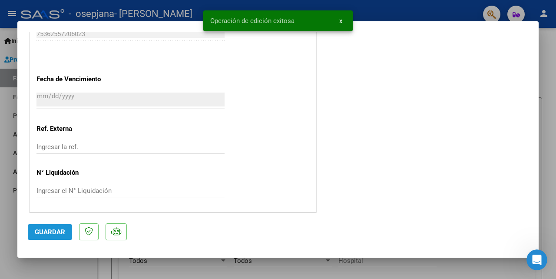
click at [48, 235] on span "Guardar" at bounding box center [50, 232] width 30 height 8
click at [339, 21] on button "x" at bounding box center [340, 21] width 17 height 16
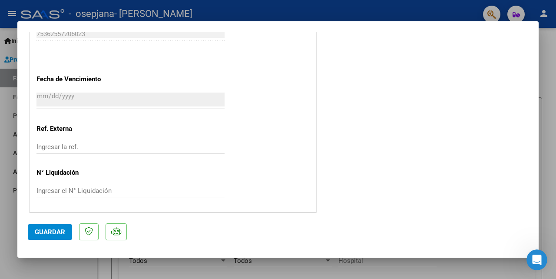
click at [555, 222] on div at bounding box center [278, 139] width 556 height 279
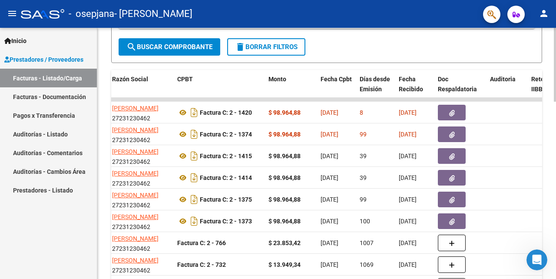
scroll to position [505, 0]
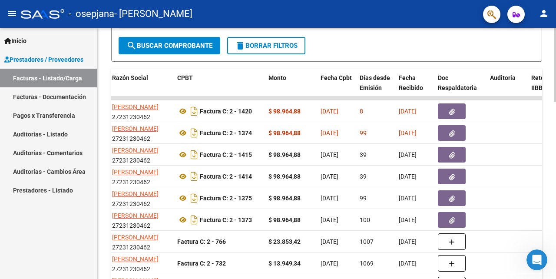
click at [555, 102] on div at bounding box center [554, 65] width 2 height 74
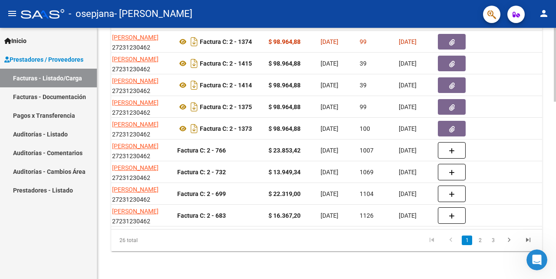
scroll to position [518, 0]
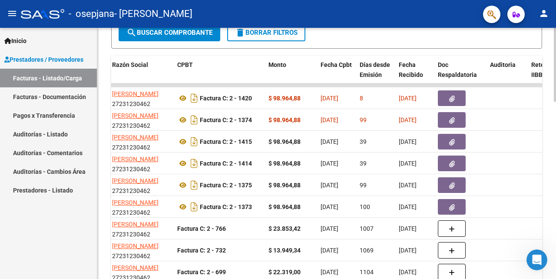
drag, startPoint x: 460, startPoint y: 84, endPoint x: 555, endPoint y: 111, distance: 99.2
